Goal: Find specific fact: Find contact information

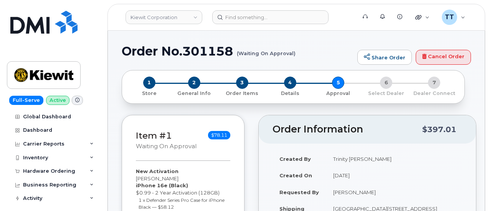
click at [273, 49] on small "(Waiting On Approval)" at bounding box center [266, 50] width 59 height 12
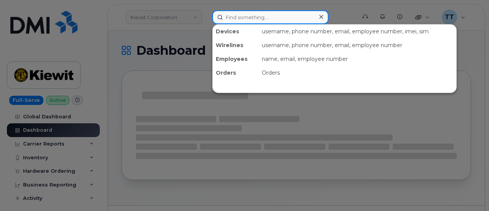
click at [251, 19] on input at bounding box center [270, 17] width 116 height 14
paste input "480-387-7499"
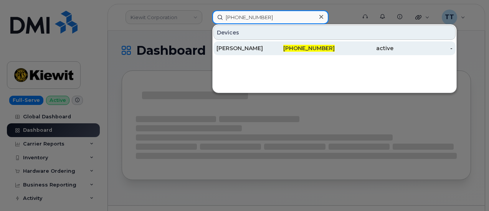
type input "480-387-7499"
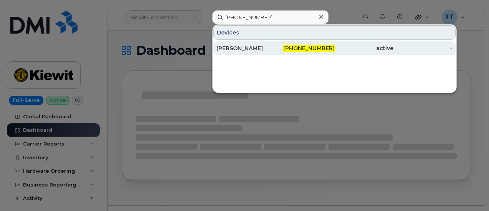
click at [270, 48] on div "JULIE WINN" at bounding box center [245, 48] width 59 height 8
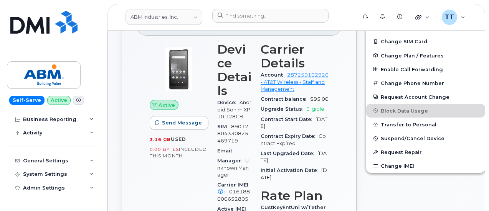
scroll to position [212, 0]
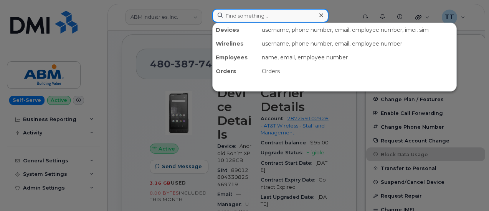
click at [239, 17] on input at bounding box center [270, 16] width 116 height 14
paste input "804-938-6646"
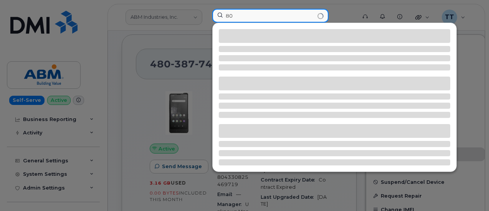
type input "8"
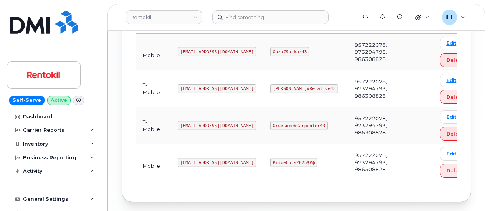
scroll to position [897, 0]
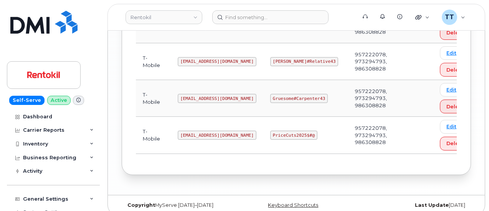
click at [206, 131] on code "ms-invoiceprocessing@dminc.com" at bounding box center [217, 135] width 79 height 9
copy code "ms-invoiceprocessing@dminc.com"
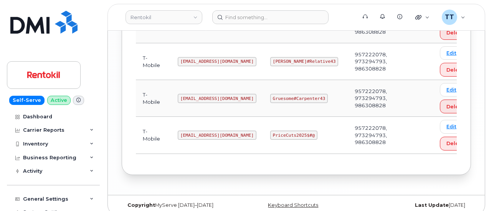
click at [295, 131] on code "PriceCuts2025$#@" at bounding box center [293, 135] width 47 height 9
copy code "PriceCuts2025$#@"
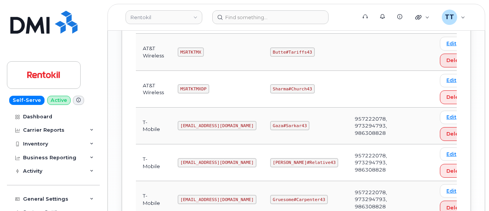
scroll to position [820, 0]
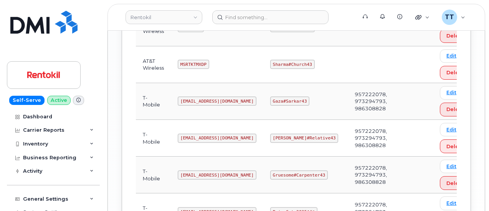
click at [201, 134] on code "ms-rentokil-depot@dminc.com" at bounding box center [217, 138] width 79 height 9
copy code "ms-rentokil-depot@dminc.com"
click at [221, 120] on td "ms-rentokil-depot@dminc.com" at bounding box center [217, 138] width 92 height 37
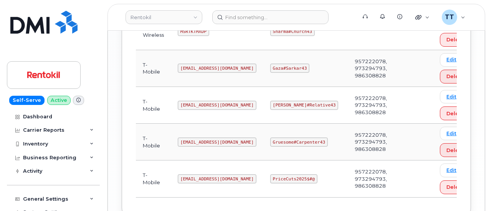
scroll to position [782, 0]
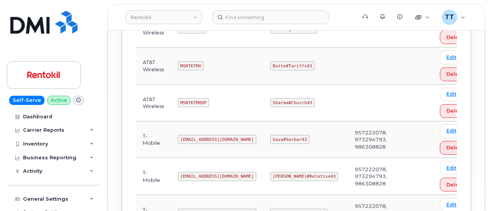
click at [202, 135] on code "Ms-rentokil@dminc.com" at bounding box center [217, 139] width 79 height 9
copy code "Ms-rentokil@dminc.com"
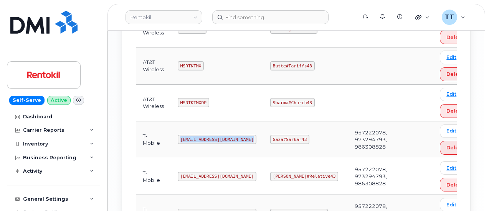
click at [247, 141] on td "Ms-rentokil@dminc.com" at bounding box center [217, 140] width 92 height 37
click at [281, 135] on code "Gaza#Sarkar43" at bounding box center [289, 139] width 39 height 9
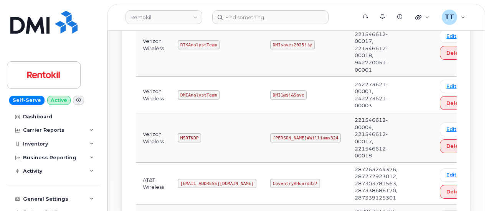
scroll to position [321, 0]
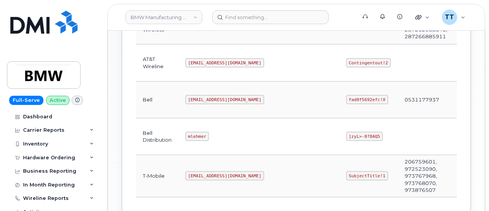
scroll to position [333, 0]
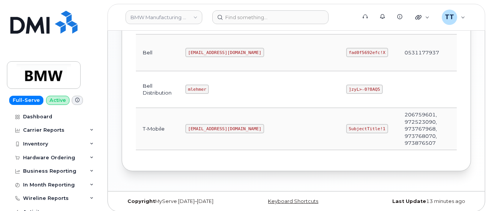
click at [211, 128] on code "[EMAIL_ADDRESS][DOMAIN_NAME]" at bounding box center [224, 128] width 79 height 9
click at [210, 126] on code "[EMAIL_ADDRESS][DOMAIN_NAME]" at bounding box center [224, 128] width 79 height 9
click at [210, 125] on code "MS-BMW@dminc.com" at bounding box center [224, 128] width 79 height 9
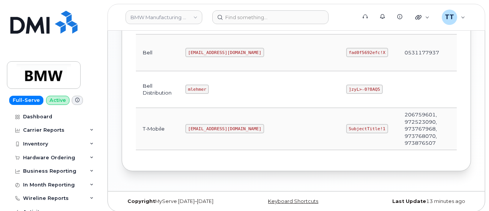
click at [346, 126] on code "SubjectTitle!1" at bounding box center [367, 128] width 42 height 9
copy code "SubjectTitle!1"
click at [339, 133] on td "SubjectTitle!1" at bounding box center [368, 129] width 58 height 42
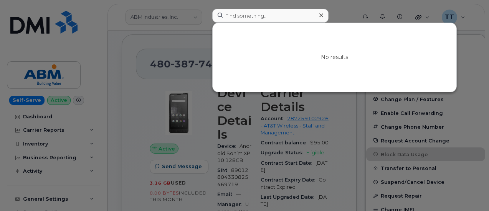
scroll to position [38, 0]
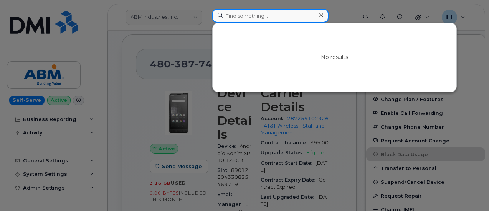
click at [234, 14] on input at bounding box center [270, 16] width 116 height 14
paste input "[PHONE_NUMBER]"
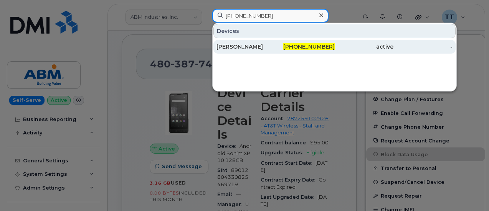
type input "[PHONE_NUMBER]"
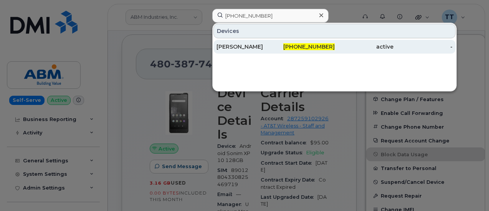
drag, startPoint x: 265, startPoint y: 52, endPoint x: 263, endPoint y: 46, distance: 5.7
click at [265, 51] on div "[PERSON_NAME]" at bounding box center [245, 47] width 59 height 14
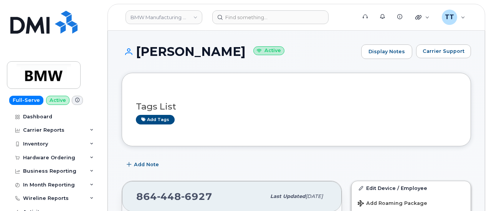
click at [179, 49] on h1 "[PERSON_NAME] Active" at bounding box center [239, 51] width 235 height 13
click at [179, 49] on h1 "Spooner, Thomas Active" at bounding box center [239, 51] width 235 height 13
click at [219, 51] on h1 "Spooner, Thomas Active" at bounding box center [239, 51] width 235 height 13
copy h1 "Thomas"
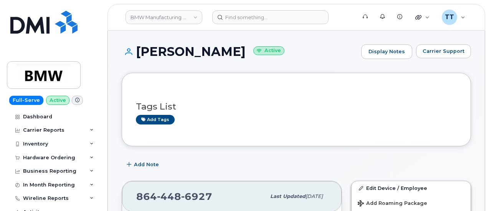
click at [230, 76] on div "Tags List Add tags" at bounding box center [296, 110] width 349 height 74
